Goal: Navigation & Orientation: Find specific page/section

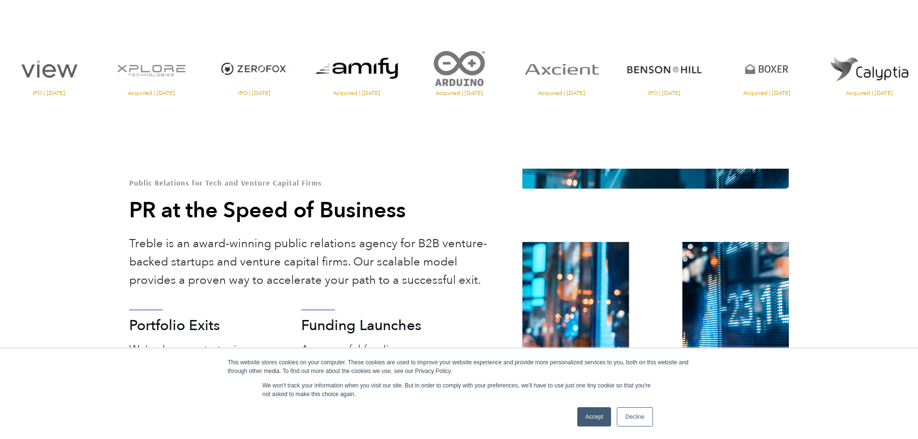
scroll to position [578, 0]
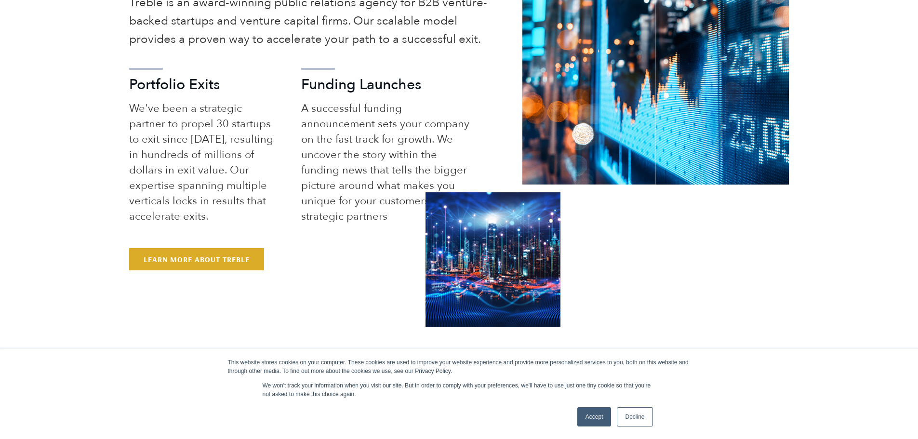
click at [592, 239] on link "Accept" at bounding box center [594, 416] width 34 height 19
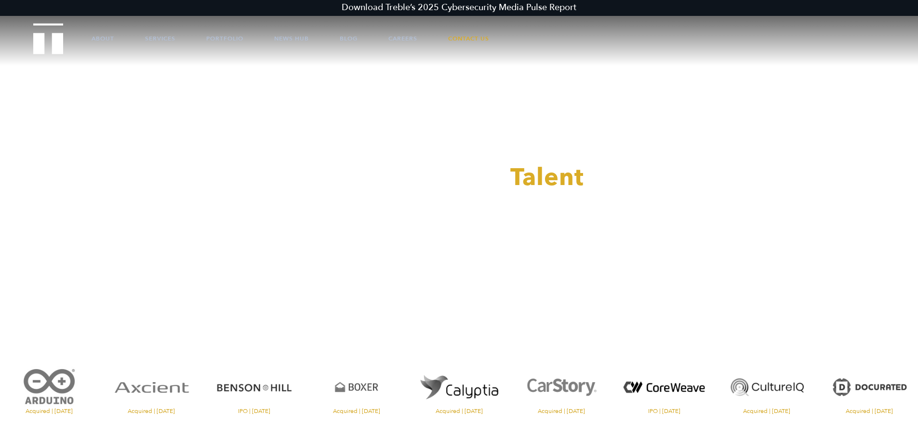
scroll to position [0, 0]
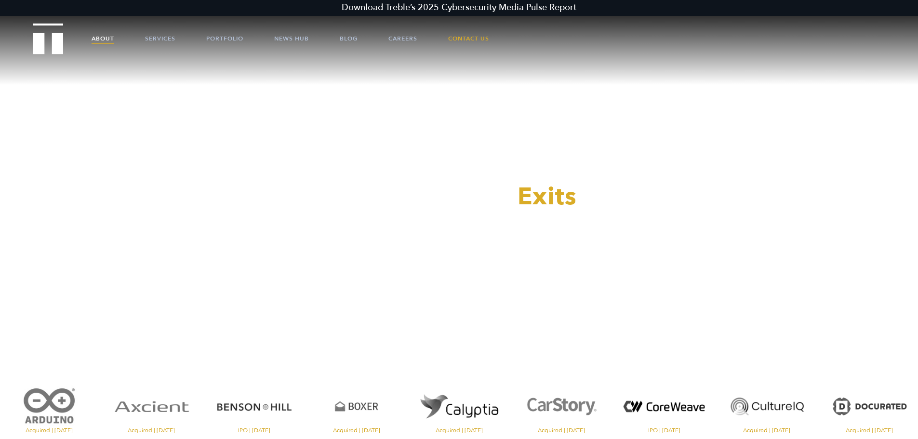
click at [99, 39] on link "About" at bounding box center [103, 38] width 23 height 29
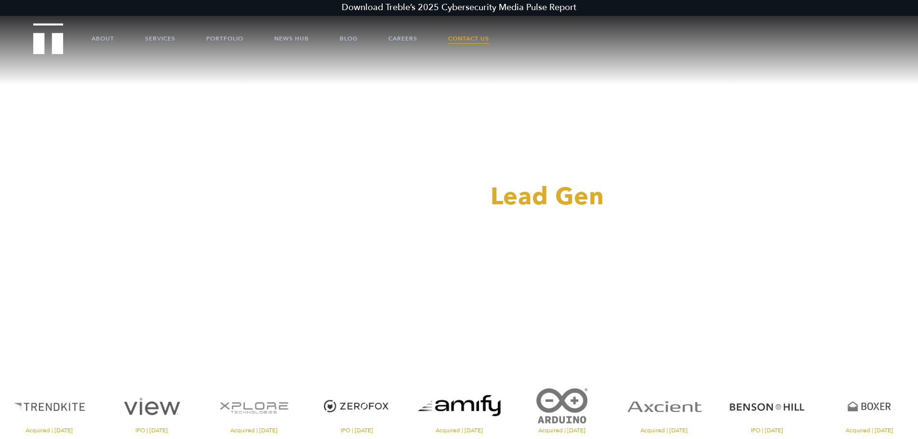
click at [473, 34] on link "Contact Us" at bounding box center [468, 38] width 41 height 29
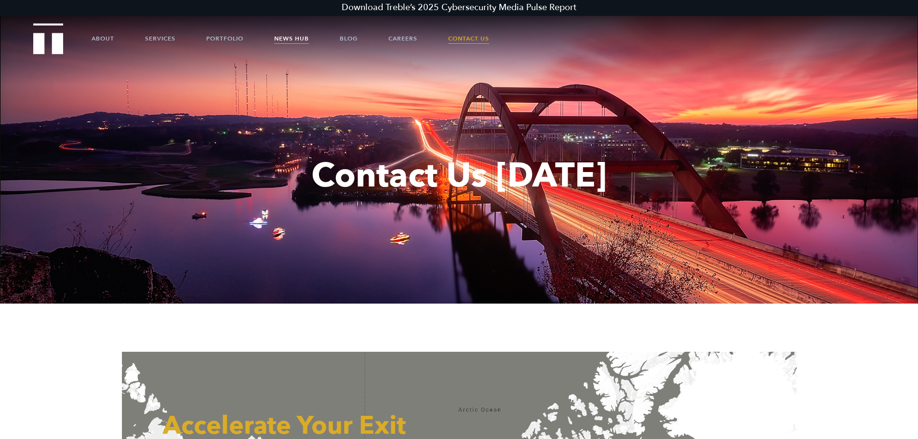
click at [305, 37] on link "News Hub" at bounding box center [291, 38] width 35 height 29
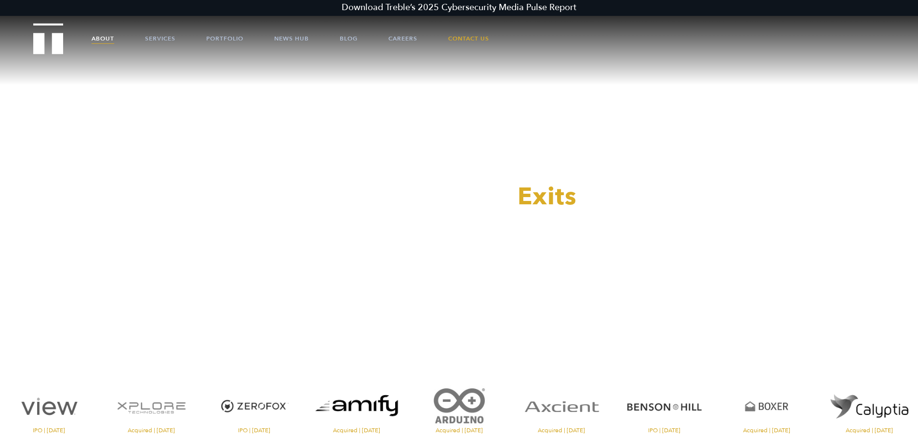
click at [105, 36] on link "About" at bounding box center [103, 38] width 23 height 29
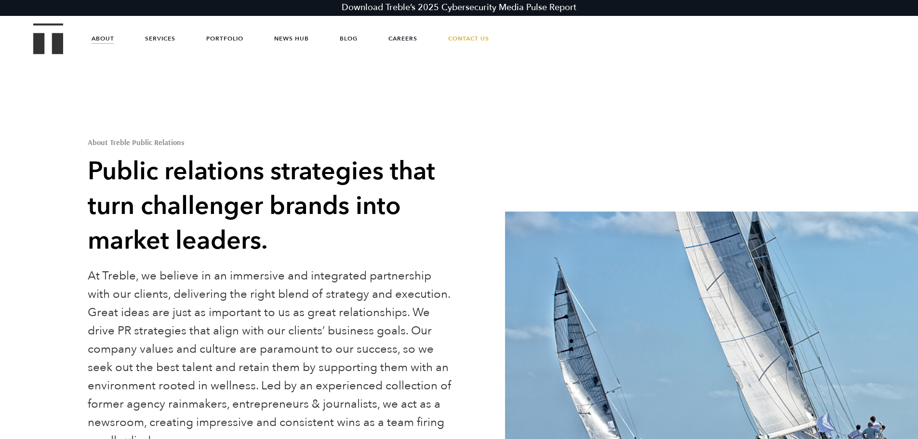
click at [27, 19] on header "Download Treble’s 2025 Cybersecurity Media Pulse Report About Services Portfoli…" at bounding box center [459, 26] width 918 height 53
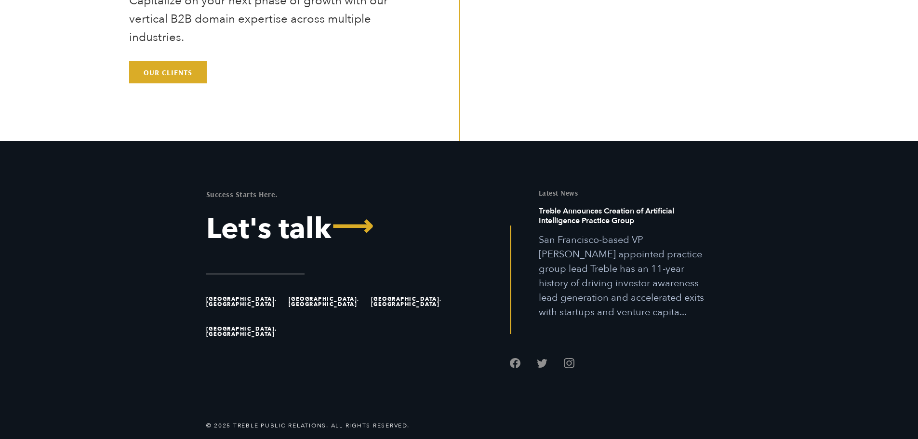
scroll to position [3047, 0]
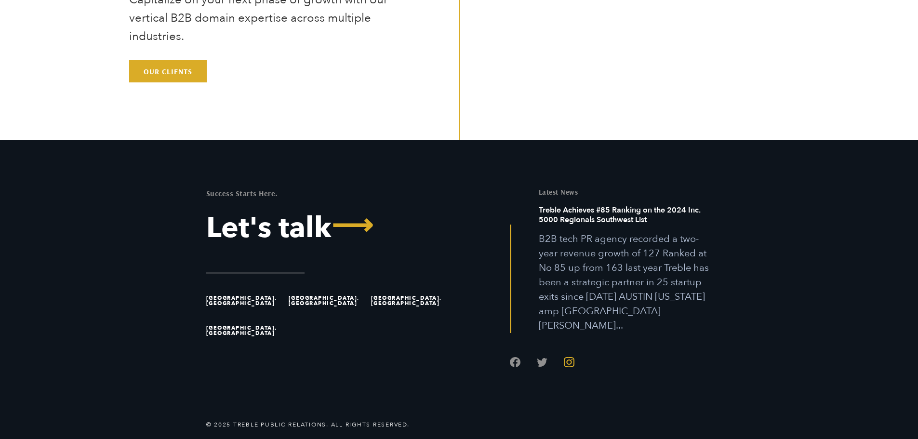
click at [569, 357] on link "Follow us on Instagram" at bounding box center [569, 362] width 11 height 11
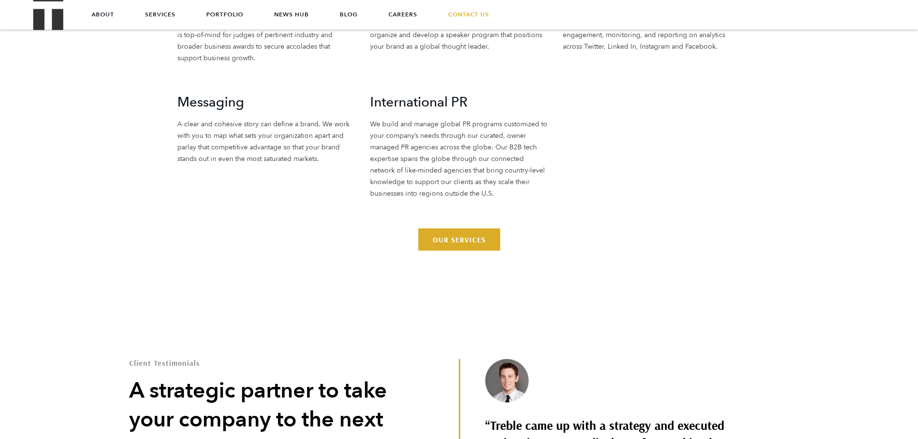
scroll to position [2276, 0]
